Goal: Find specific page/section: Find specific page/section

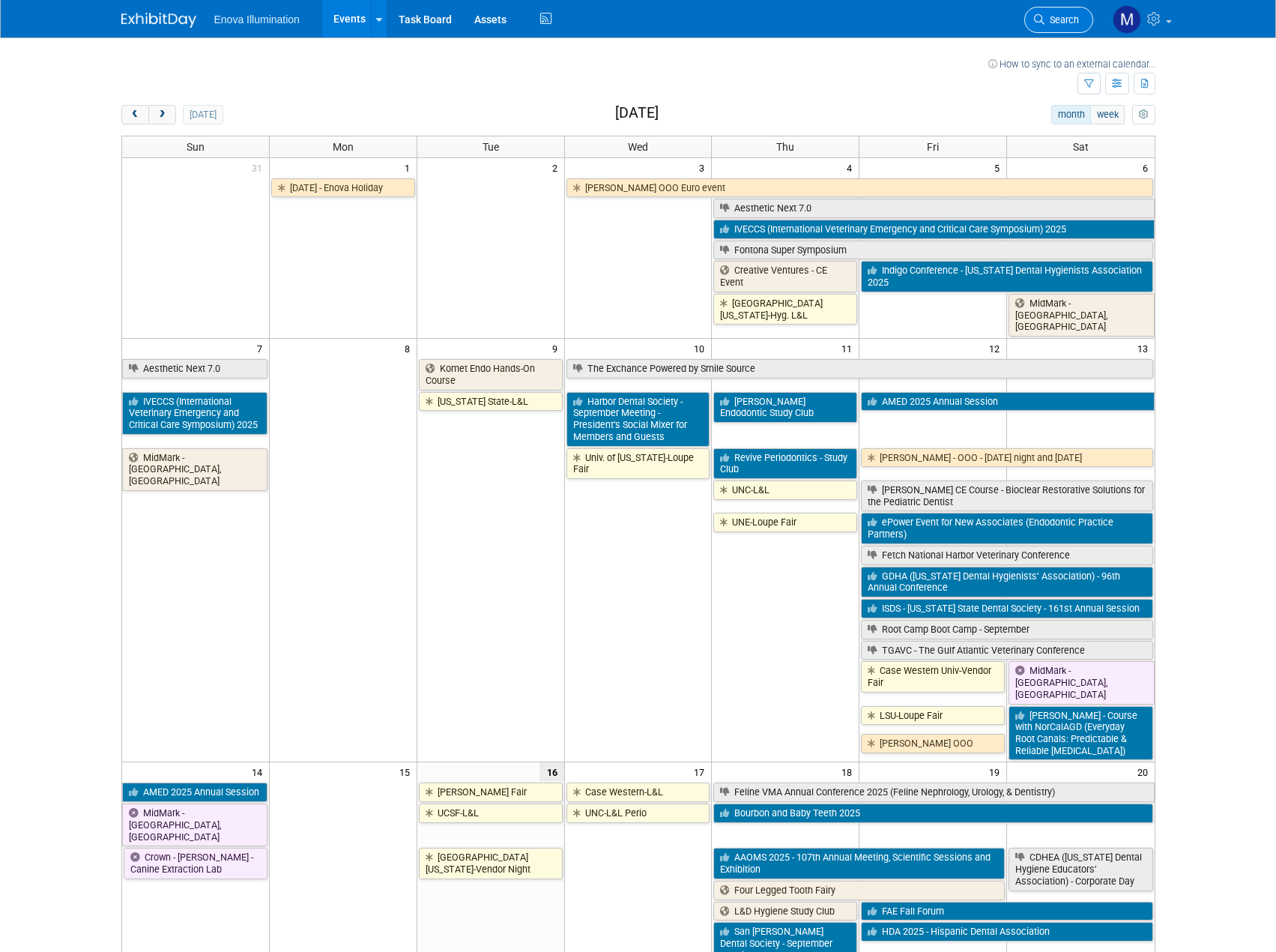
click at [1058, 22] on span "Search" at bounding box center [1061, 20] width 35 height 12
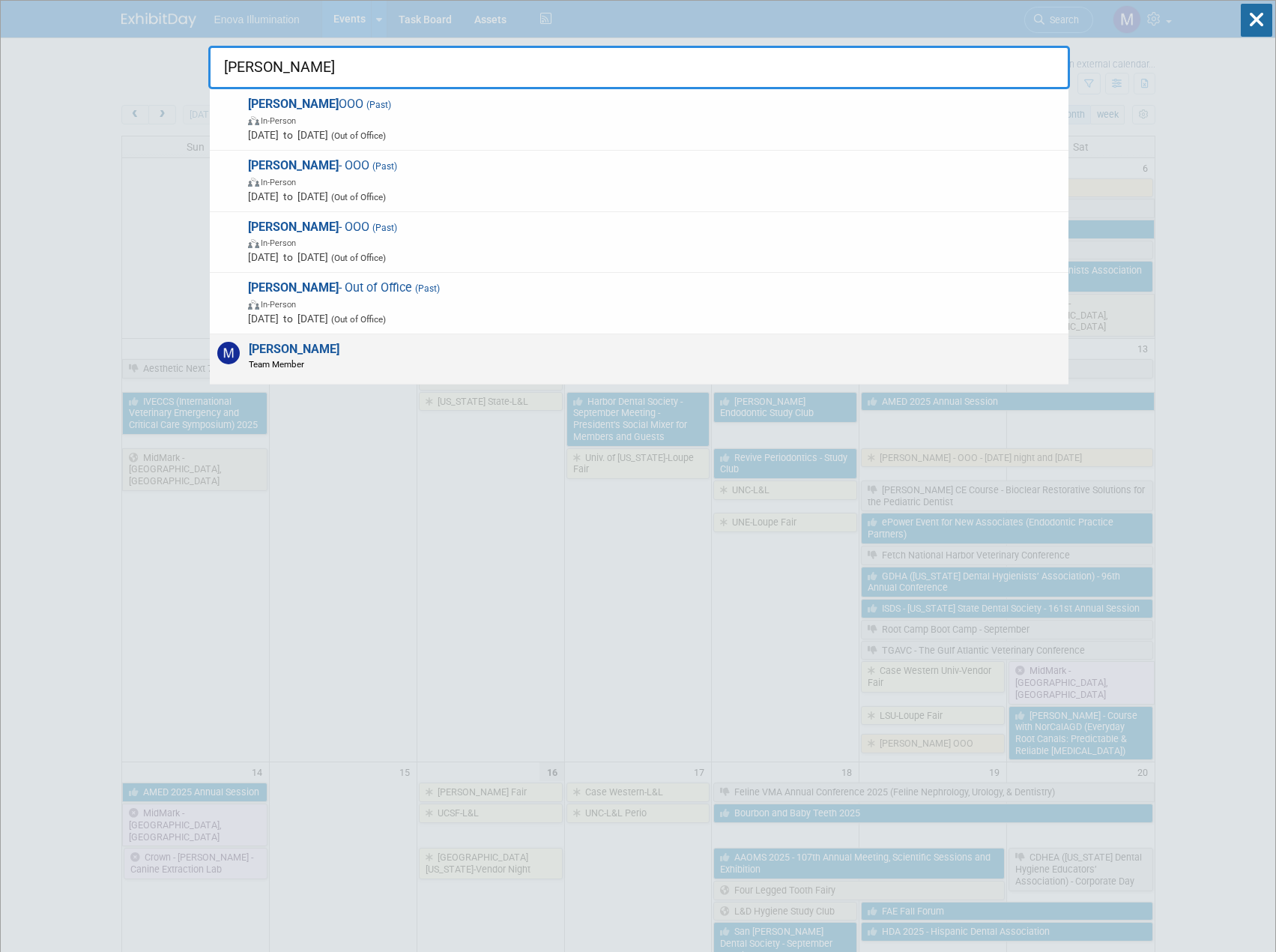
type input "[PERSON_NAME]"
click at [262, 369] on span "Team Member" at bounding box center [294, 364] width 91 height 12
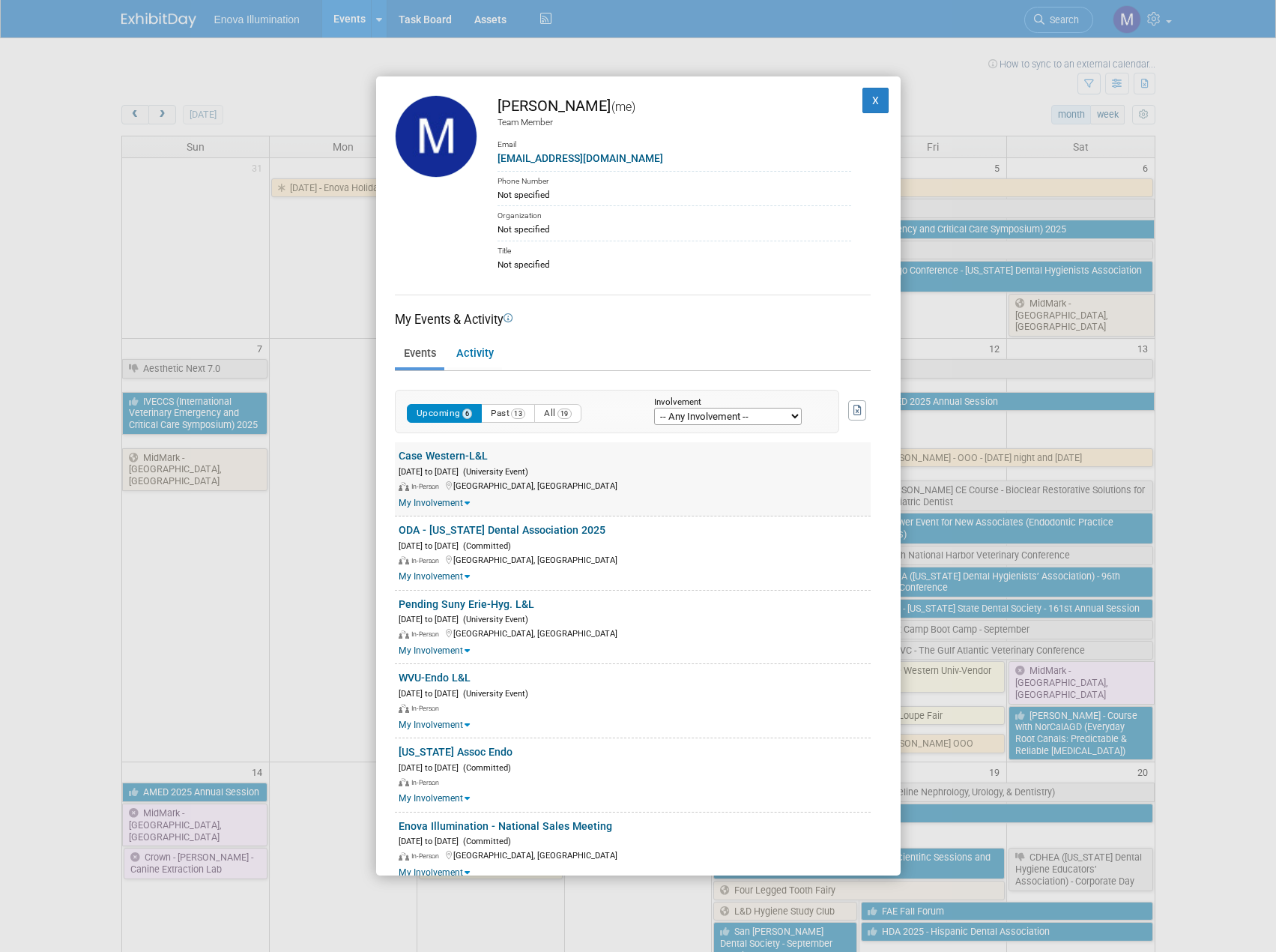
click at [464, 457] on link "Case Western-L&L" at bounding box center [443, 456] width 89 height 12
